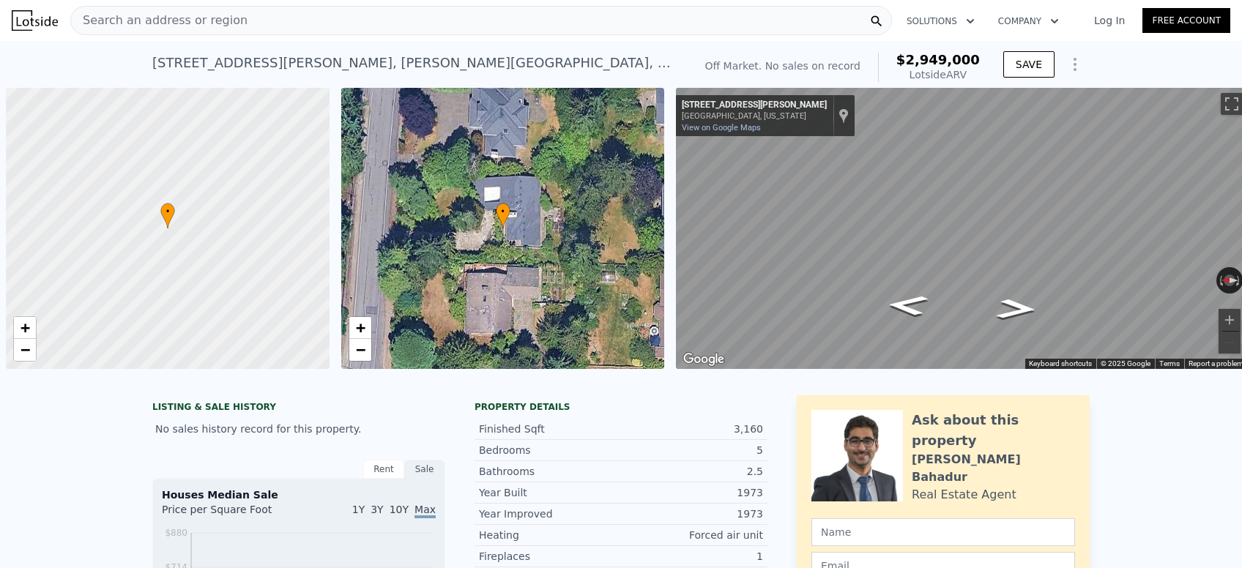
scroll to position [0, 5]
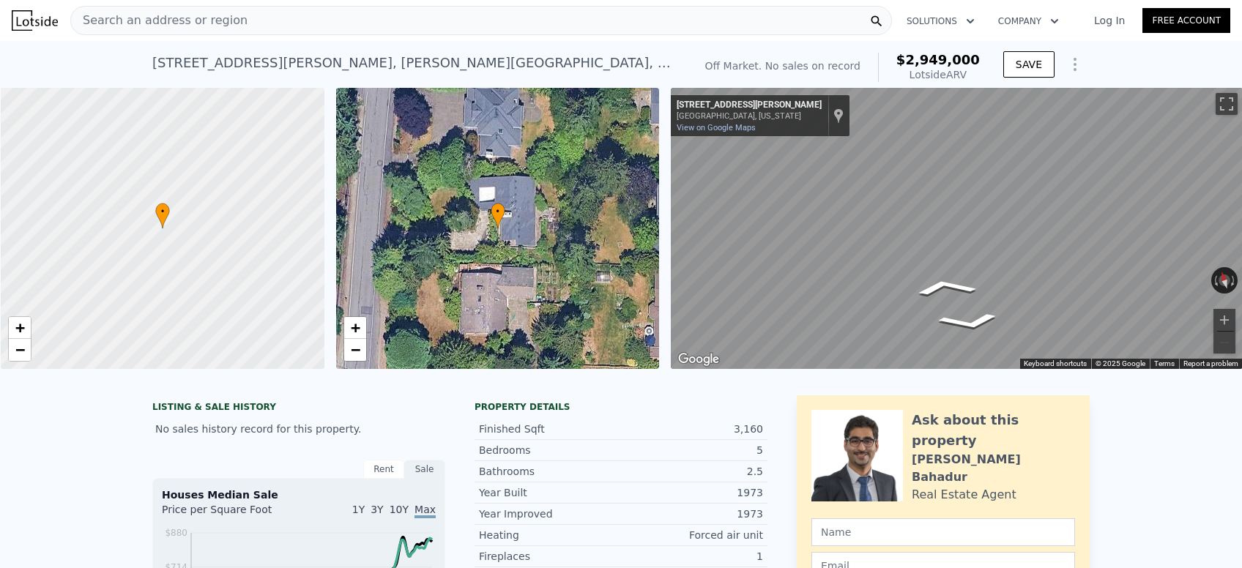
click at [148, 220] on div at bounding box center [163, 229] width 388 height 338
click at [205, 254] on div at bounding box center [163, 229] width 388 height 338
click at [130, 191] on div at bounding box center [163, 229] width 388 height 338
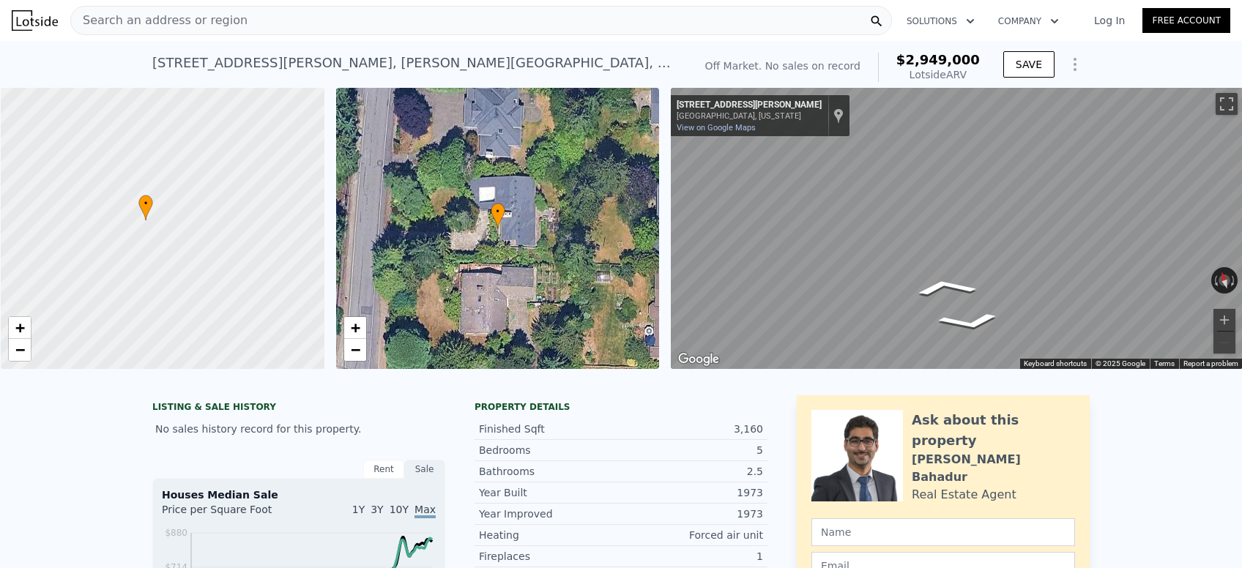
click at [130, 191] on div at bounding box center [163, 229] width 388 height 338
click at [198, 266] on div at bounding box center [163, 229] width 388 height 338
click at [83, 179] on div at bounding box center [163, 229] width 388 height 338
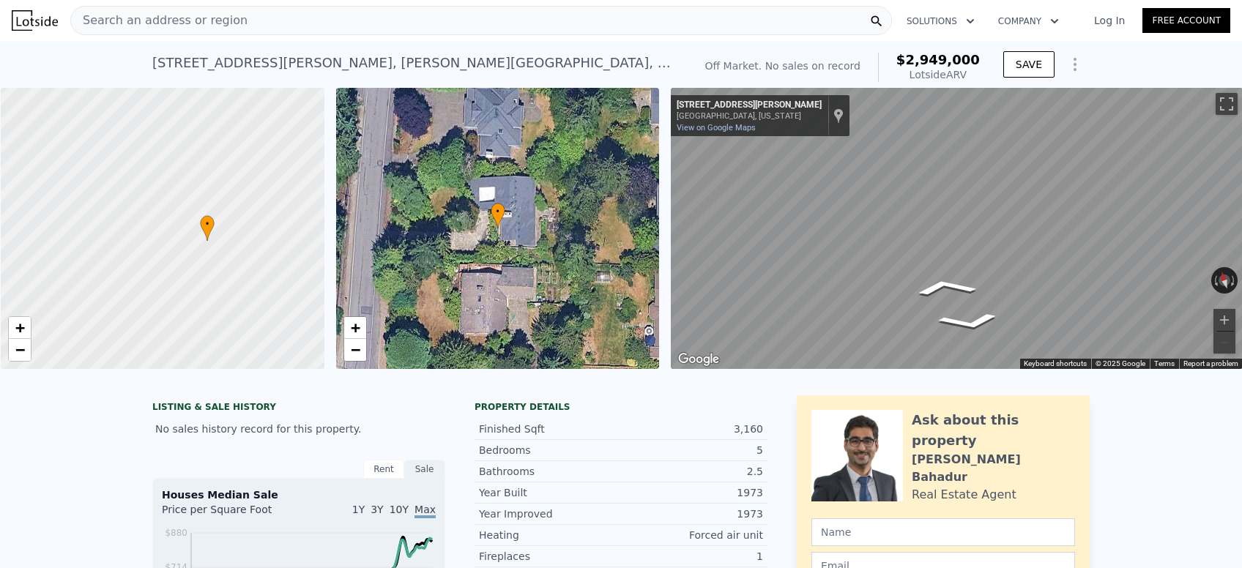
drag, startPoint x: 173, startPoint y: 253, endPoint x: 234, endPoint y: 210, distance: 74.6
click at [215, 218] on span "•" at bounding box center [207, 224] width 15 height 13
click at [217, 202] on div at bounding box center [163, 229] width 388 height 338
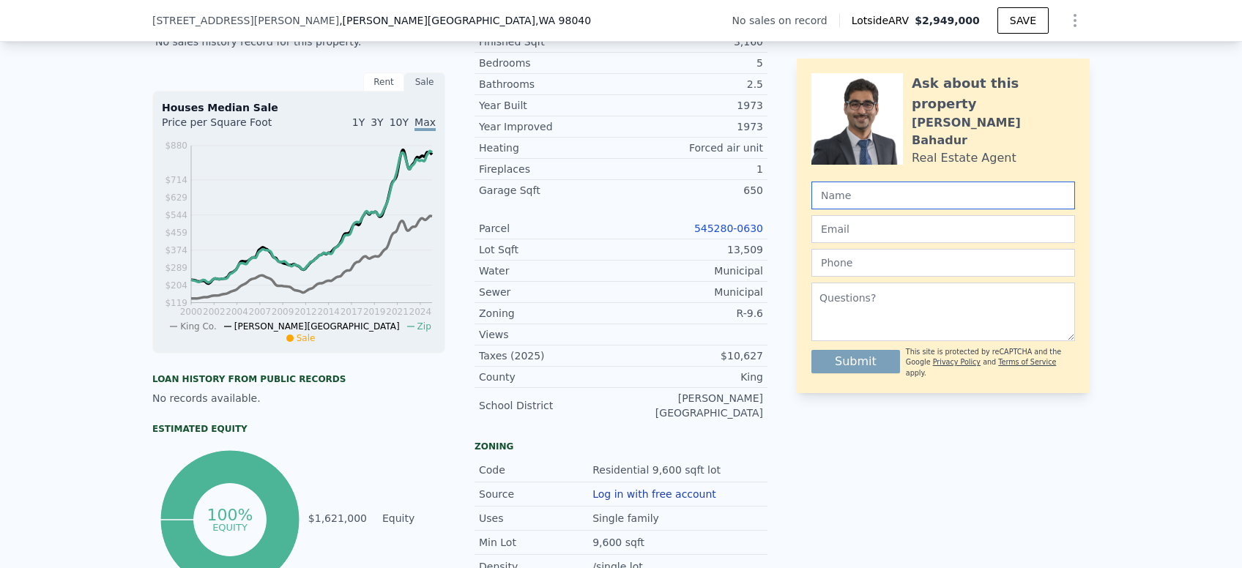
click at [861, 203] on input "text" at bounding box center [944, 196] width 264 height 28
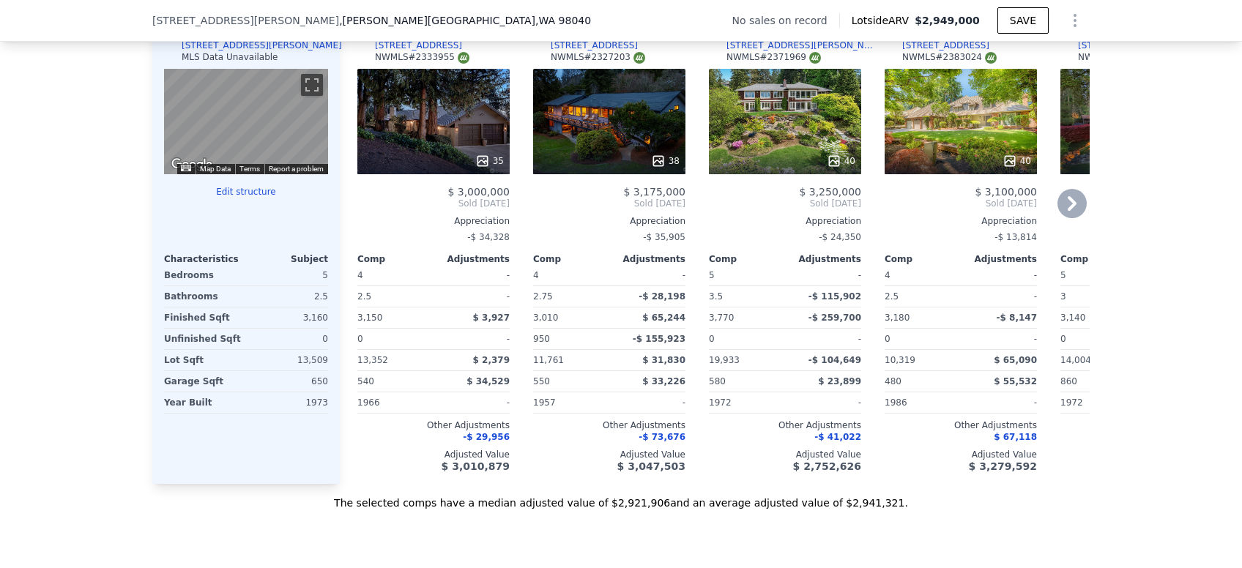
scroll to position [1644, 0]
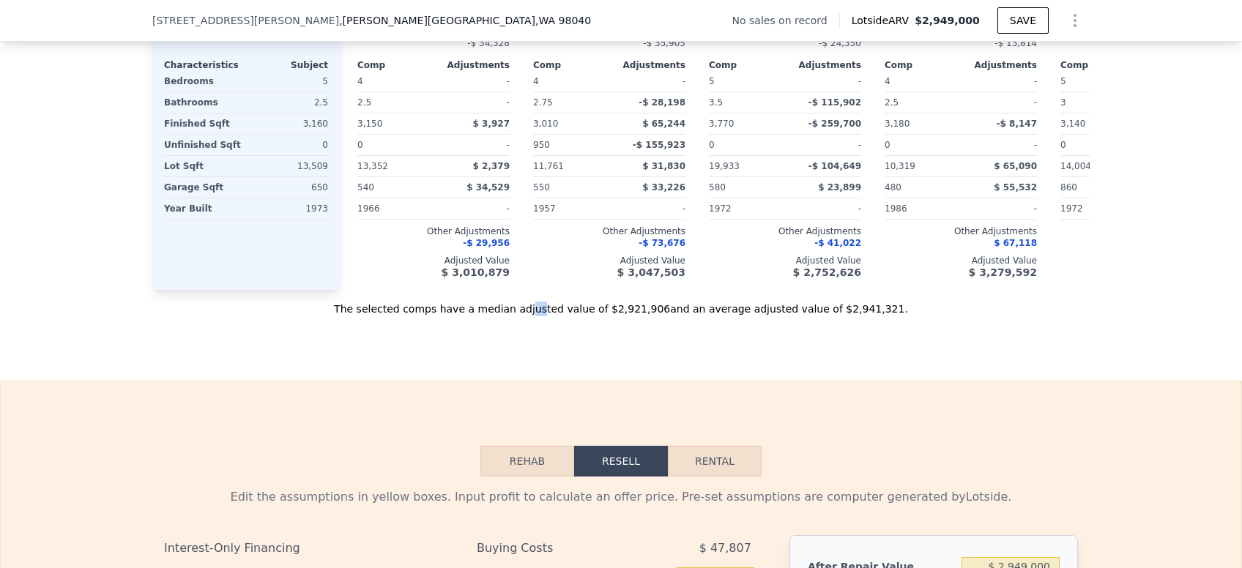
drag, startPoint x: 552, startPoint y: 289, endPoint x: 561, endPoint y: 289, distance: 8.8
click at [564, 292] on div "The selected comps have a median adjusted value of $2,921,906 and an average ad…" at bounding box center [620, 303] width 937 height 26
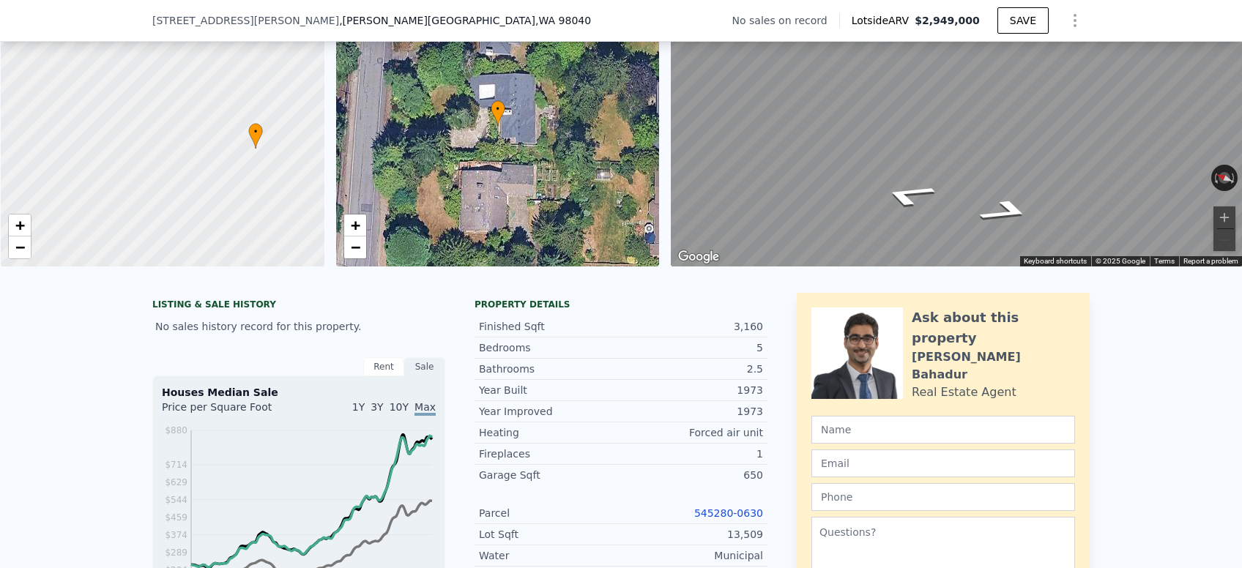
scroll to position [0, 0]
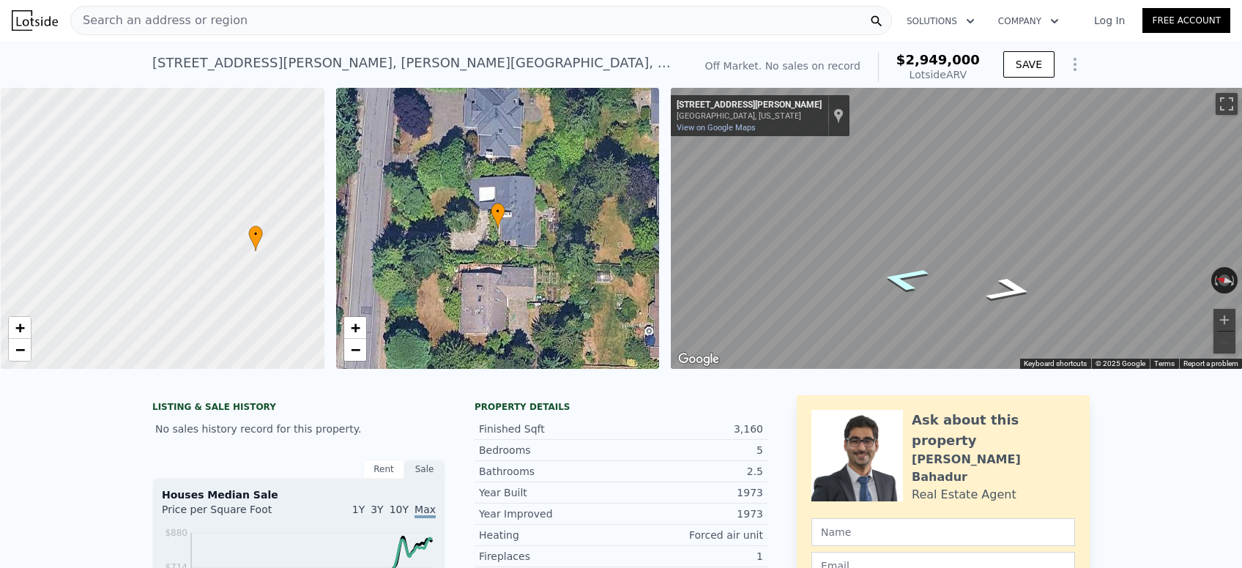
click at [890, 278] on icon "Go North, W Mercer Way" at bounding box center [904, 279] width 89 height 37
click at [979, 267] on icon "Go South, W Mercer Way" at bounding box center [997, 275] width 108 height 38
click at [1027, 241] on div "Map" at bounding box center [957, 228] width 572 height 281
drag, startPoint x: 270, startPoint y: 254, endPoint x: 222, endPoint y: 258, distance: 47.7
click at [222, 258] on div at bounding box center [173, 230] width 388 height 338
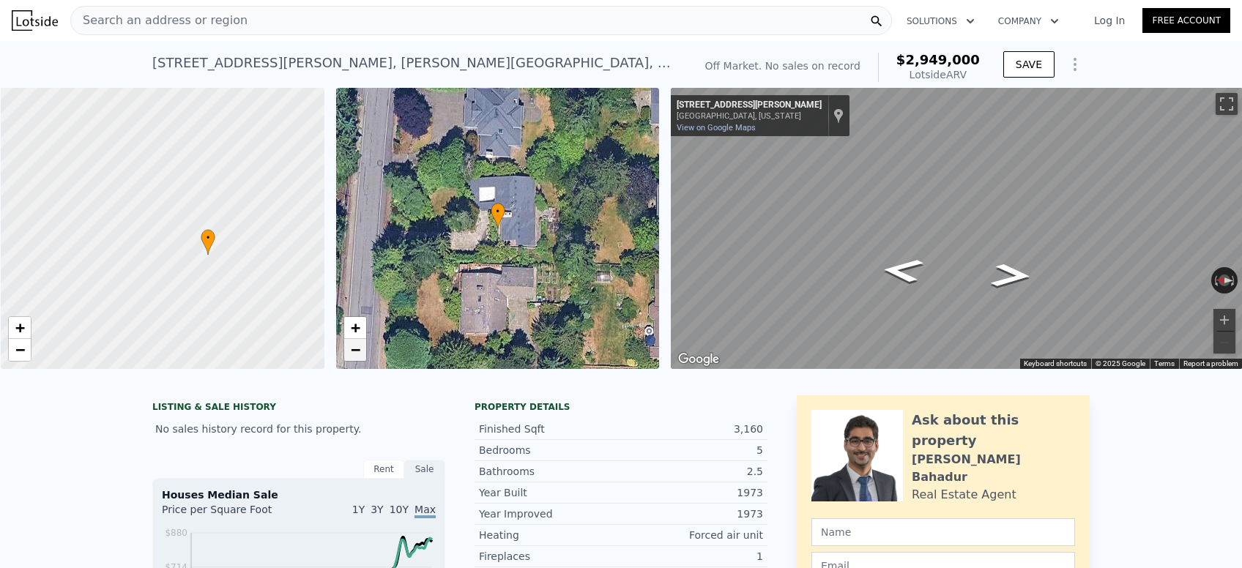
click at [354, 351] on span "−" at bounding box center [355, 350] width 10 height 18
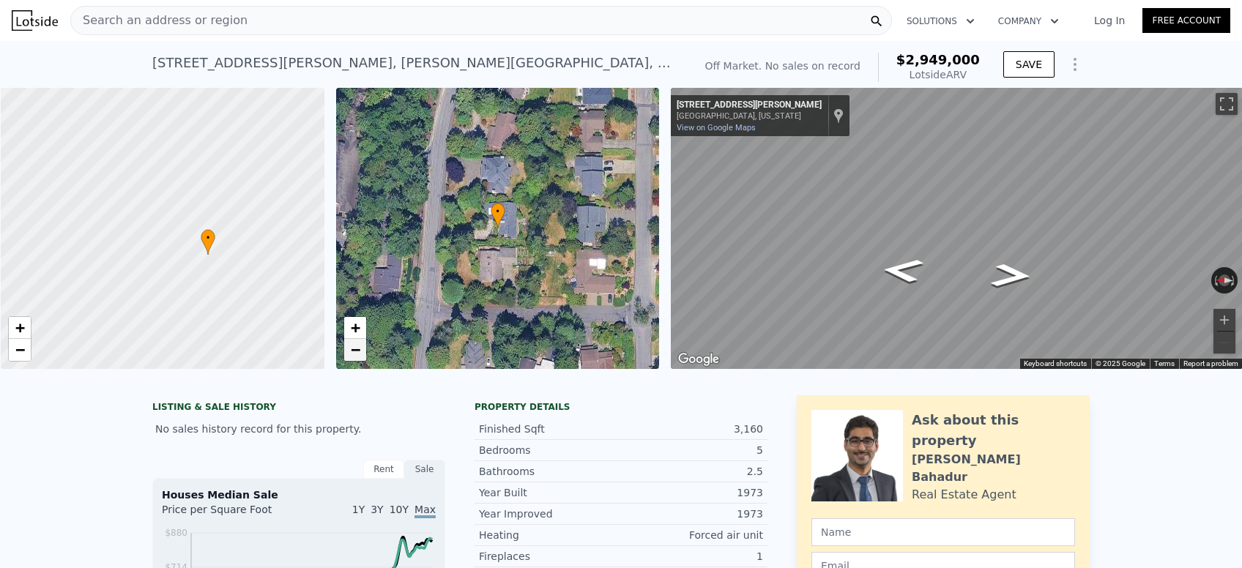
click at [360, 346] on link "−" at bounding box center [355, 350] width 22 height 22
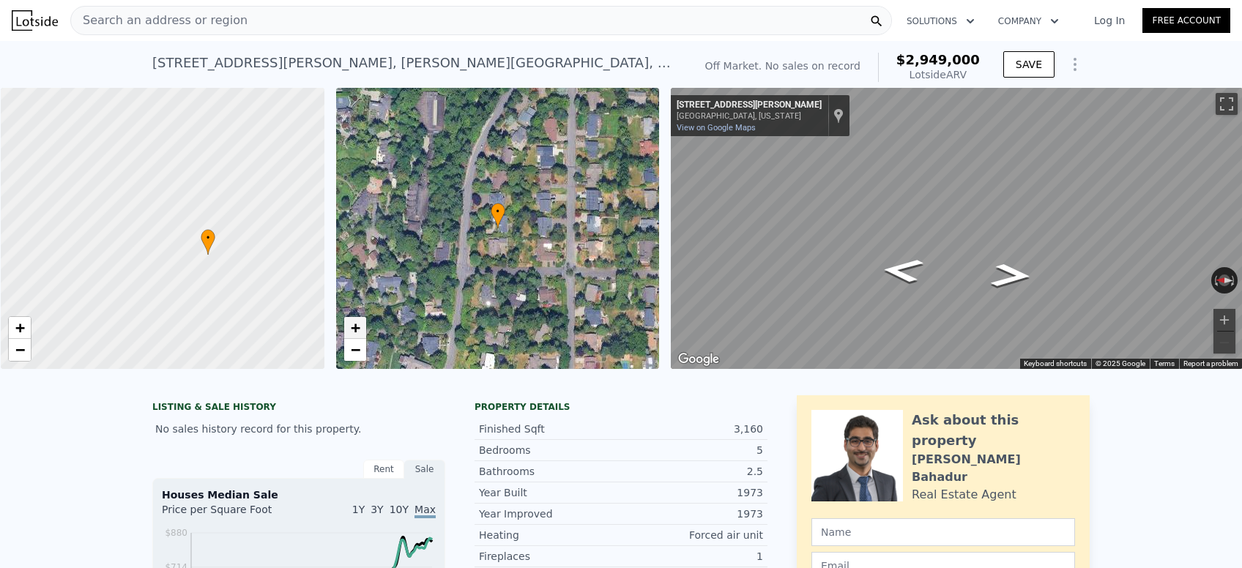
click at [352, 319] on link "+" at bounding box center [355, 328] width 22 height 22
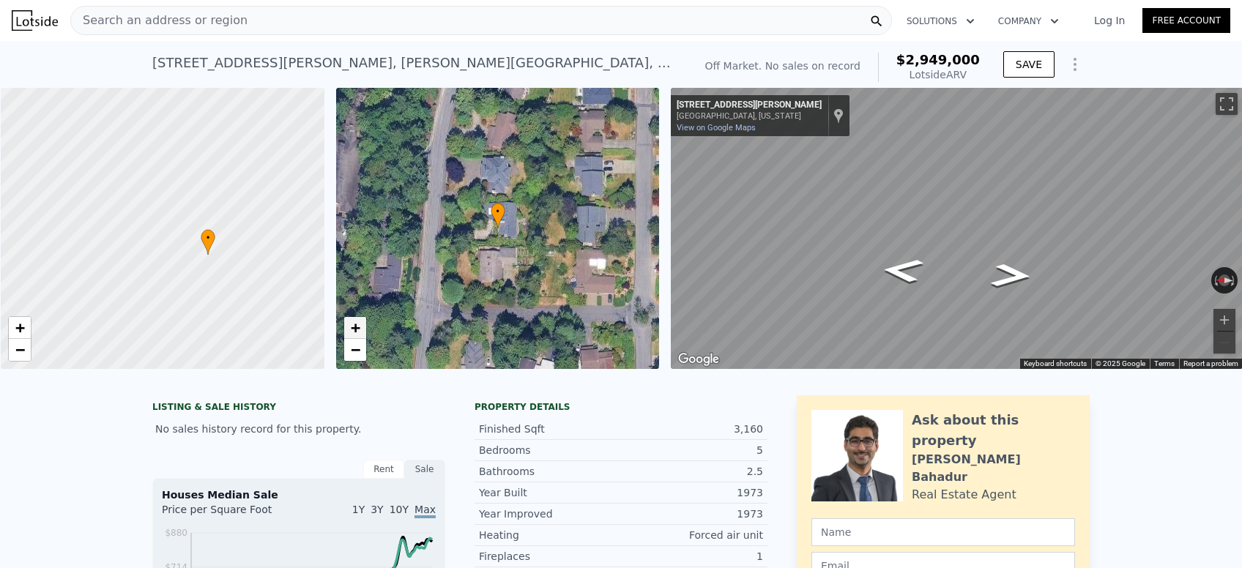
click at [353, 328] on span "+" at bounding box center [355, 328] width 10 height 18
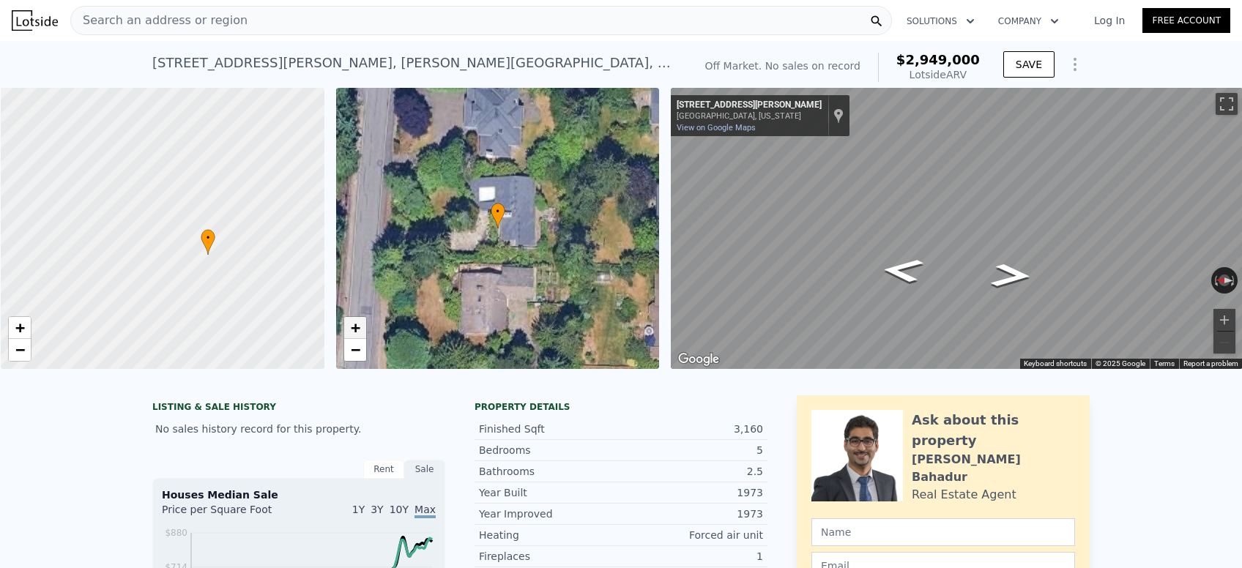
click at [353, 328] on span "+" at bounding box center [355, 328] width 10 height 18
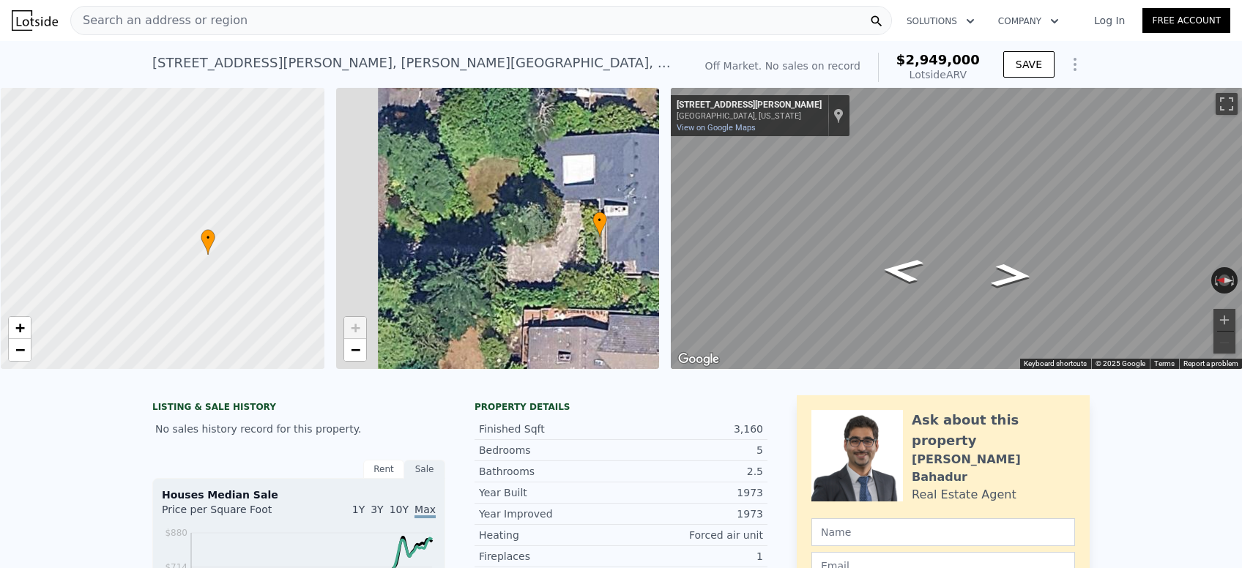
drag, startPoint x: 425, startPoint y: 225, endPoint x: 527, endPoint y: 234, distance: 102.2
click at [527, 234] on div "• + −" at bounding box center [498, 228] width 324 height 281
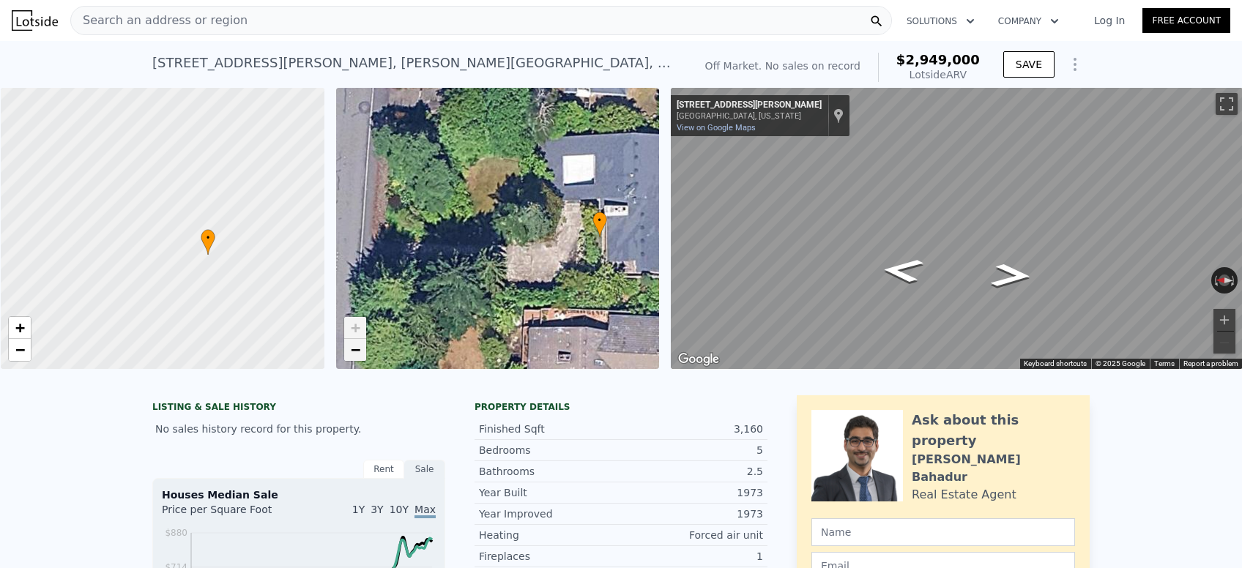
click at [357, 351] on span "−" at bounding box center [355, 350] width 10 height 18
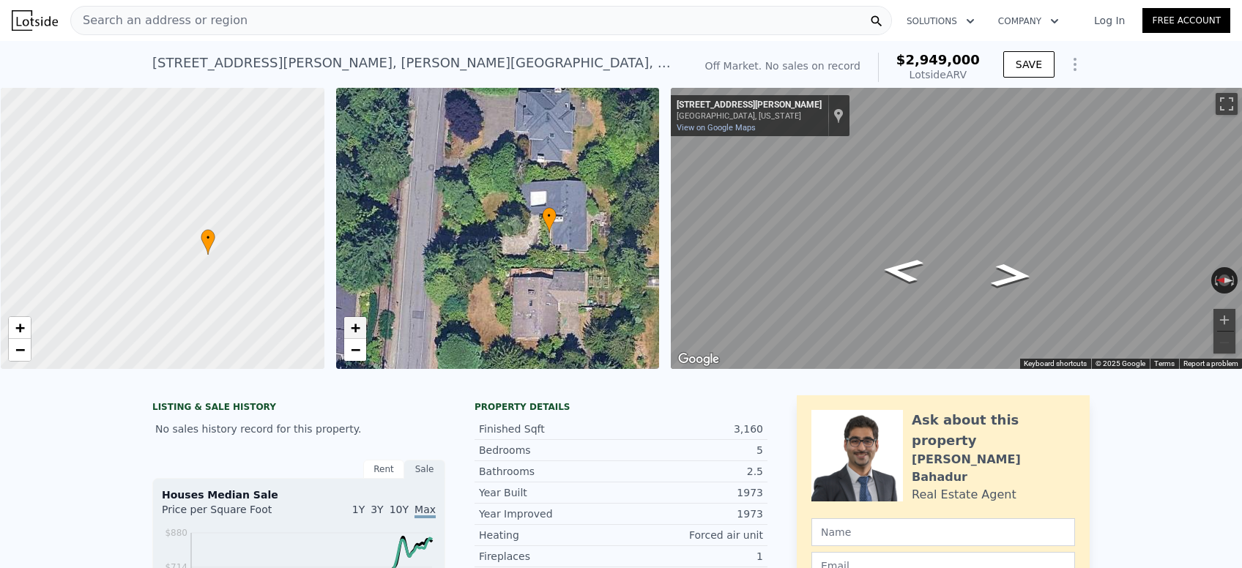
click at [357, 325] on span "+" at bounding box center [355, 328] width 10 height 18
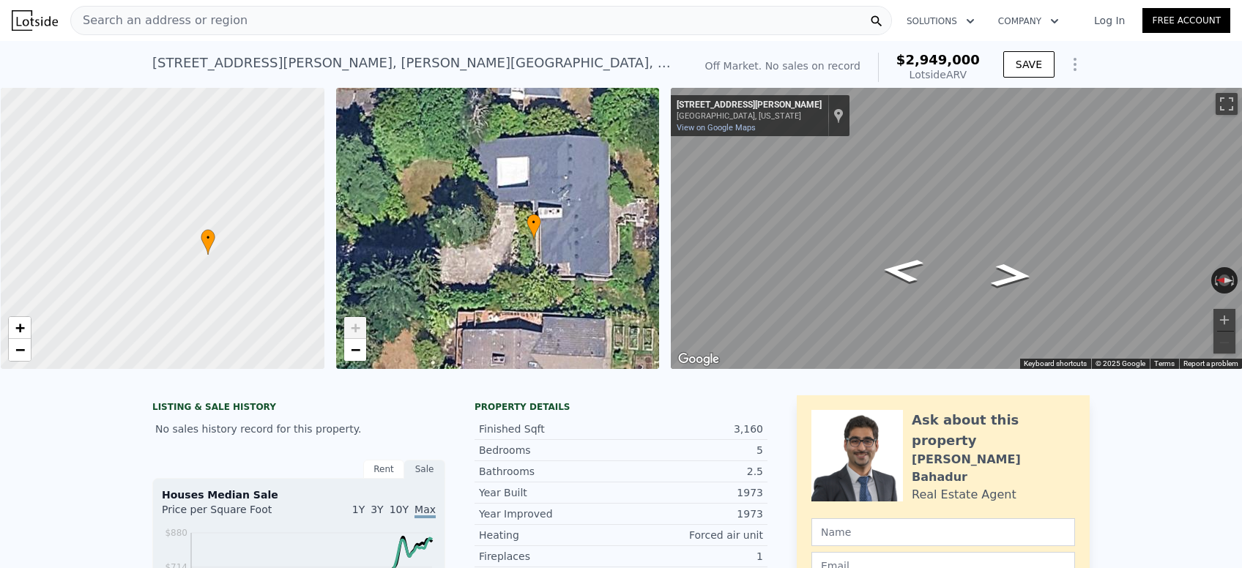
drag, startPoint x: 544, startPoint y: 292, endPoint x: 478, endPoint y: 295, distance: 66.0
click at [478, 295] on div "• + −" at bounding box center [498, 228] width 324 height 281
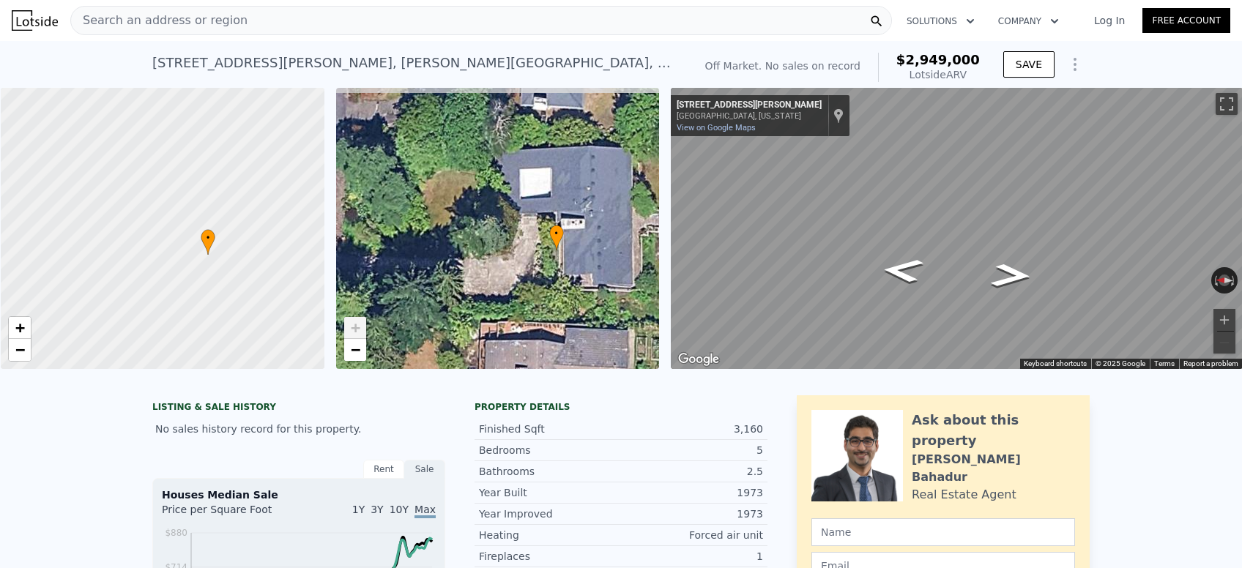
drag, startPoint x: 499, startPoint y: 256, endPoint x: 519, endPoint y: 266, distance: 22.3
click at [519, 266] on div "• + −" at bounding box center [498, 228] width 324 height 281
